Goal: Entertainment & Leisure: Consume media (video, audio)

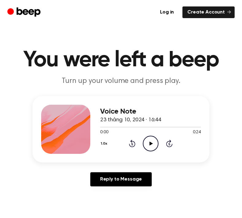
click at [145, 141] on icon "Play Audio" at bounding box center [151, 144] width 16 height 16
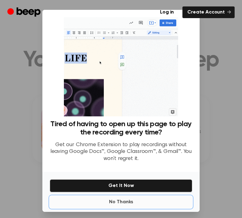
click at [126, 204] on button "No Thanks" at bounding box center [121, 202] width 142 height 12
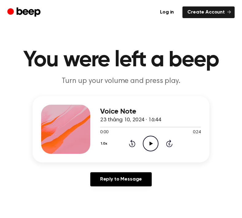
click at [153, 143] on icon "Play Audio" at bounding box center [151, 144] width 16 height 16
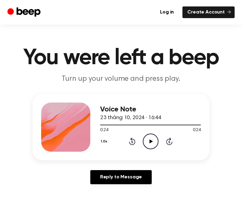
scroll to position [1, 0]
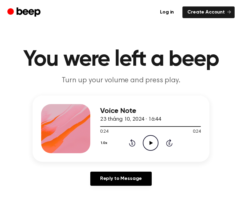
click at [151, 145] on icon "Play Audio" at bounding box center [151, 143] width 16 height 16
click at [149, 144] on icon at bounding box center [150, 143] width 3 height 4
click at [153, 142] on icon "Play Audio" at bounding box center [151, 143] width 16 height 16
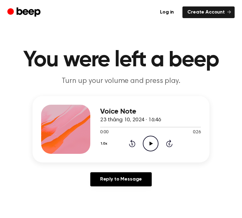
click at [153, 142] on icon "Play Audio" at bounding box center [151, 144] width 16 height 16
